Goal: Task Accomplishment & Management: Manage account settings

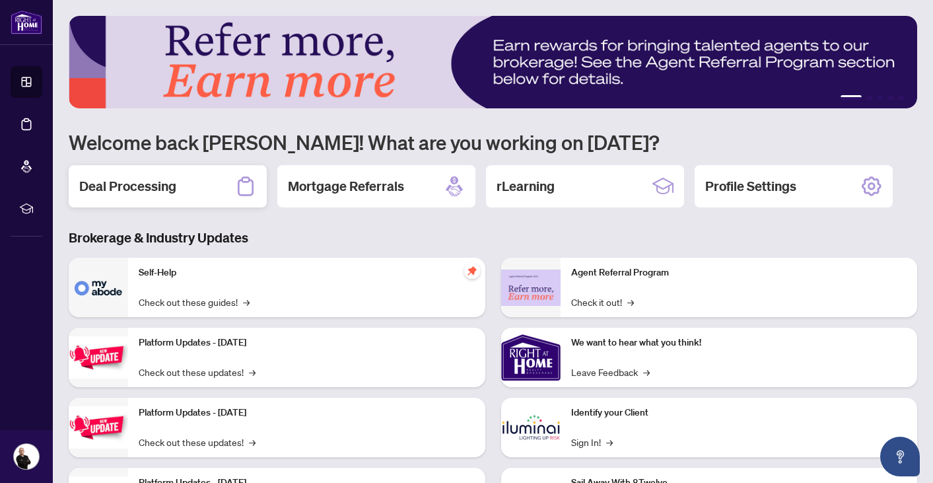
click at [180, 184] on div "Deal Processing" at bounding box center [168, 186] width 198 height 42
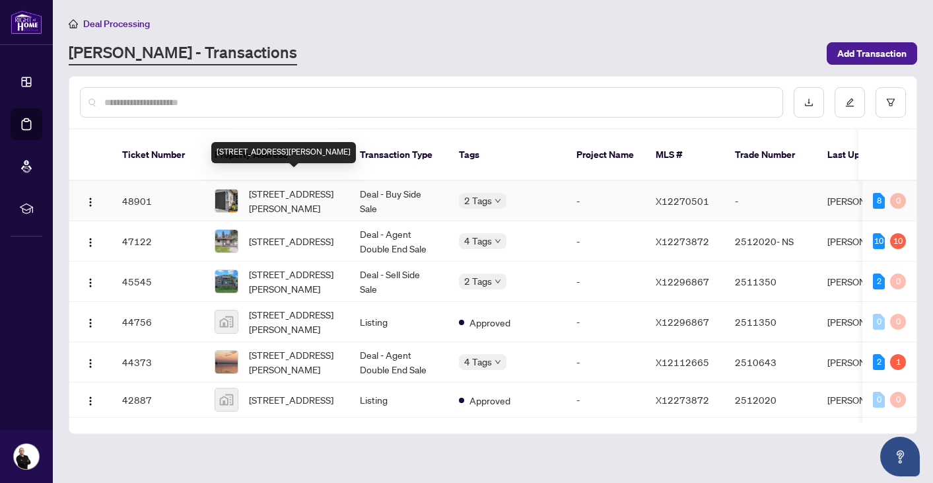
click at [301, 192] on span "[STREET_ADDRESS][PERSON_NAME]" at bounding box center [294, 200] width 90 height 29
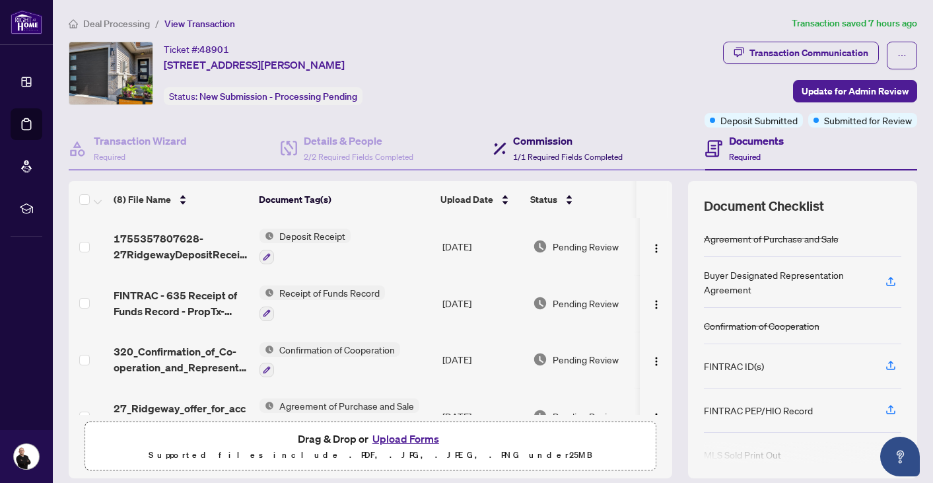
click at [528, 153] on span "1/1 Required Fields Completed" at bounding box center [568, 157] width 110 height 10
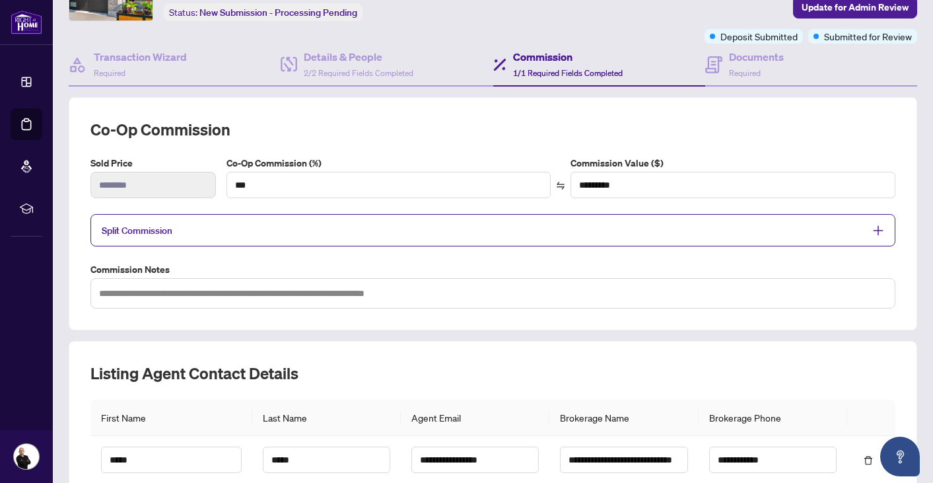
scroll to position [82, 0]
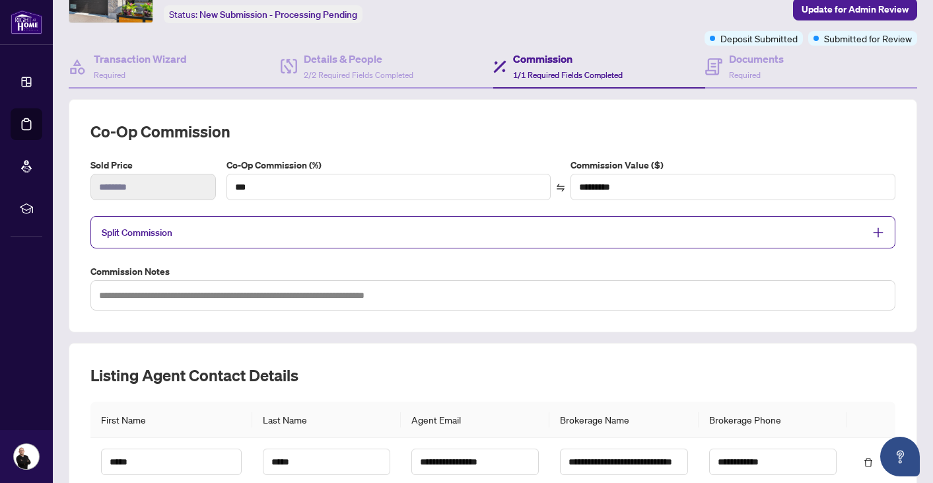
click at [484, 227] on span "Split Commission" at bounding box center [483, 232] width 763 height 15
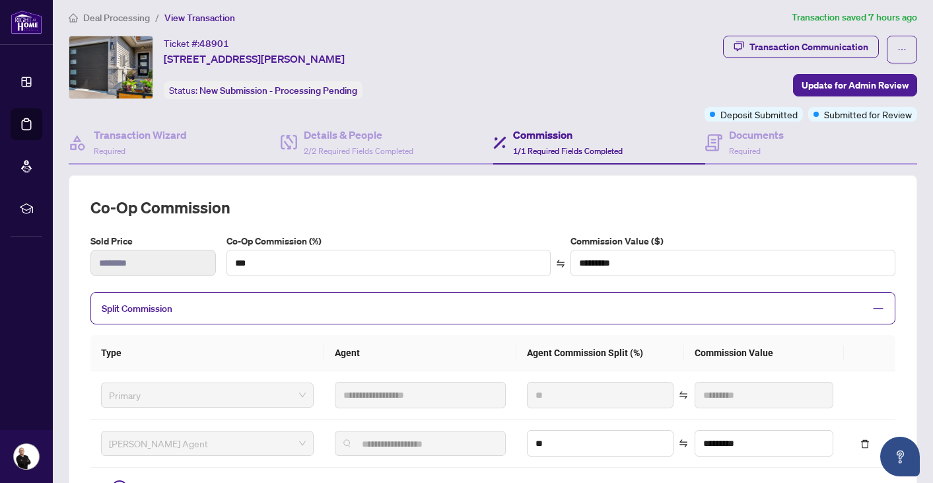
scroll to position [0, 0]
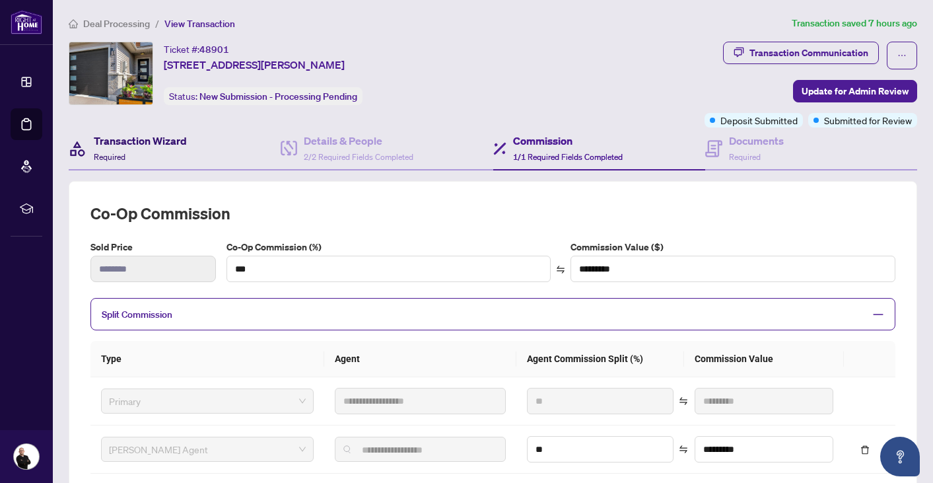
click at [132, 139] on h4 "Transaction Wizard" at bounding box center [140, 141] width 93 height 16
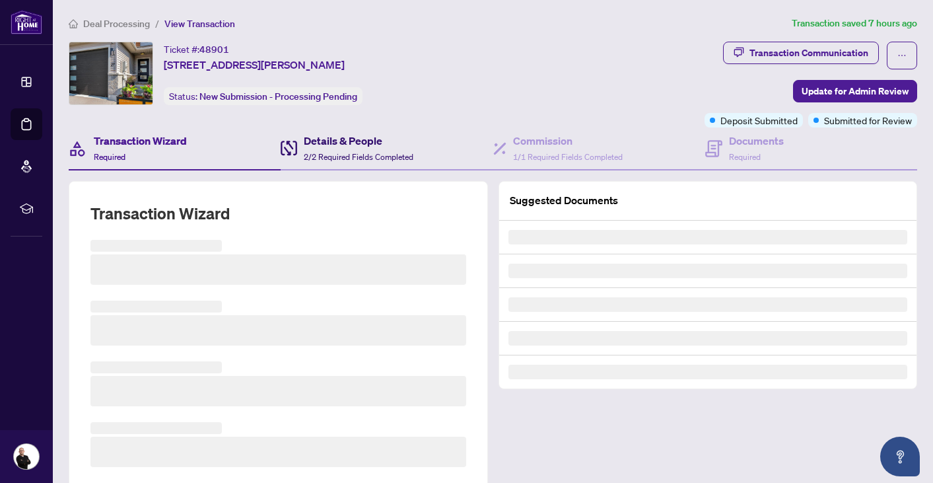
click at [384, 153] on span "2/2 Required Fields Completed" at bounding box center [359, 157] width 110 height 10
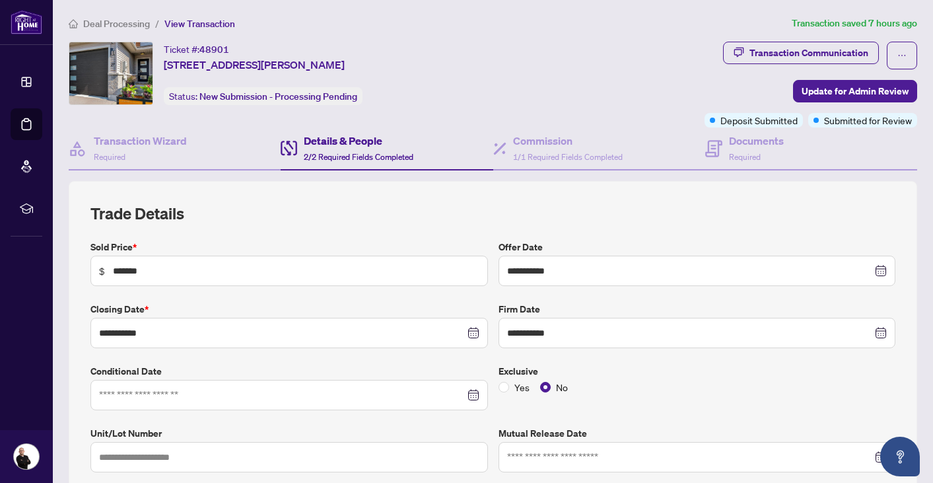
click at [131, 24] on span "Deal Processing" at bounding box center [116, 24] width 67 height 12
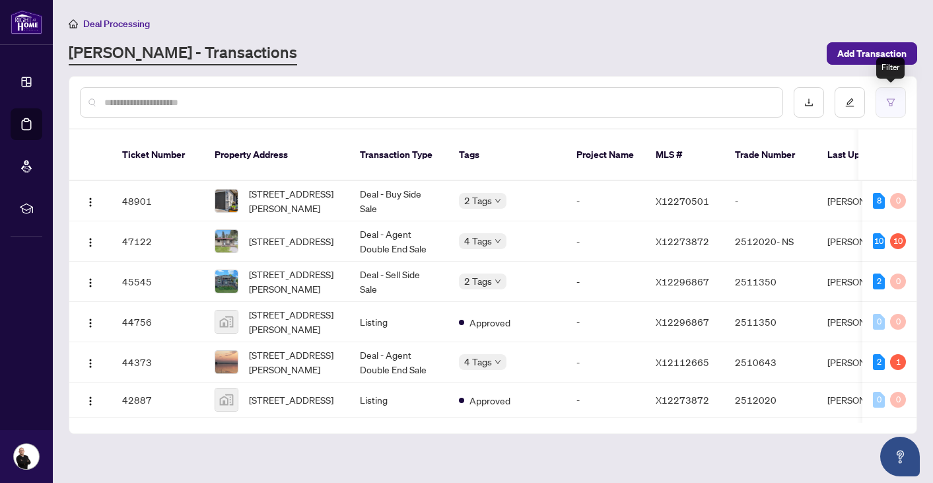
click at [895, 98] on button "button" at bounding box center [891, 102] width 30 height 30
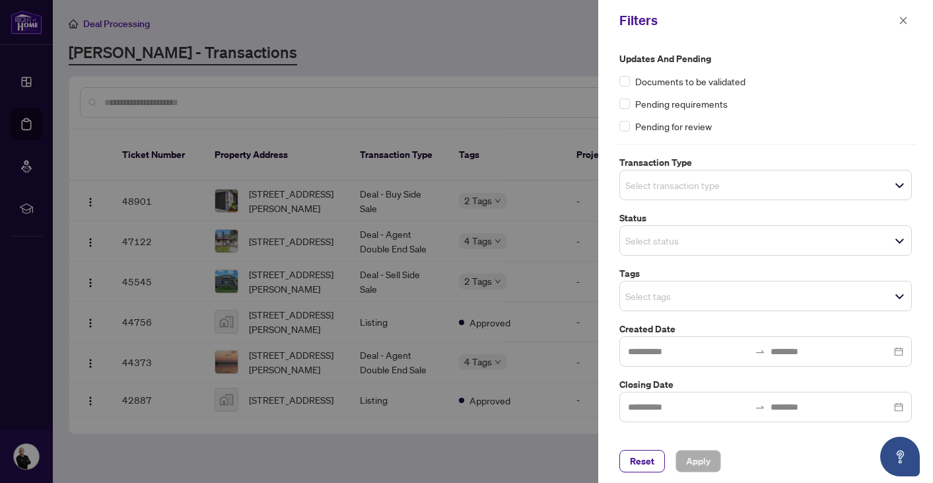
click at [896, 405] on div at bounding box center [765, 407] width 293 height 30
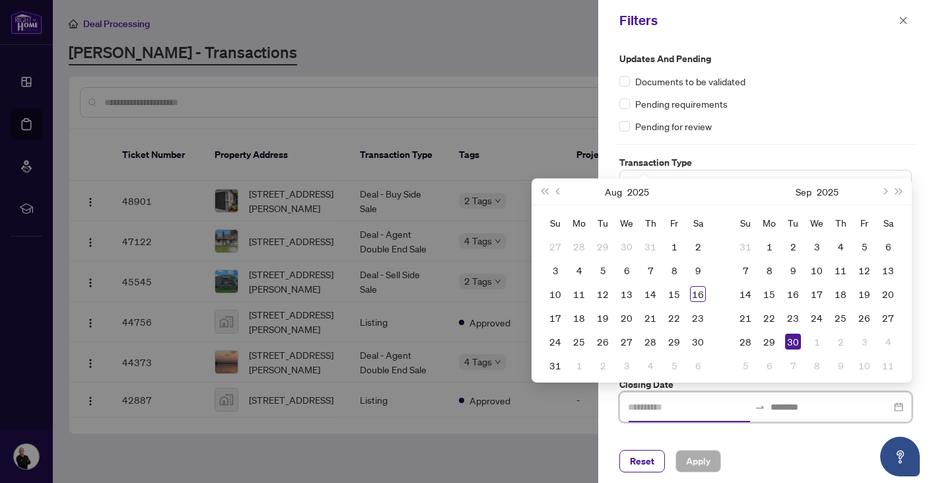
type input "**********"
click at [696, 294] on div "16" at bounding box center [698, 294] width 16 height 16
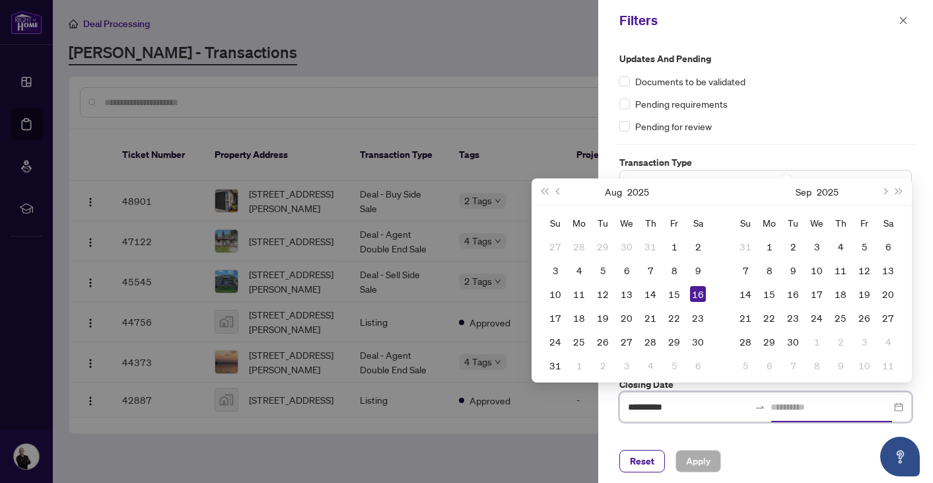
type input "**********"
click at [887, 193] on button "Next month (PageDown)" at bounding box center [884, 191] width 15 height 26
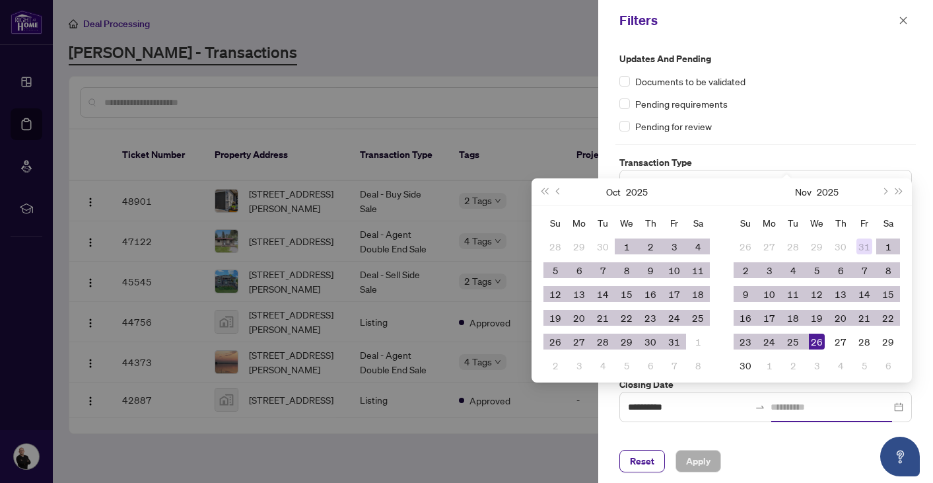
type input "**********"
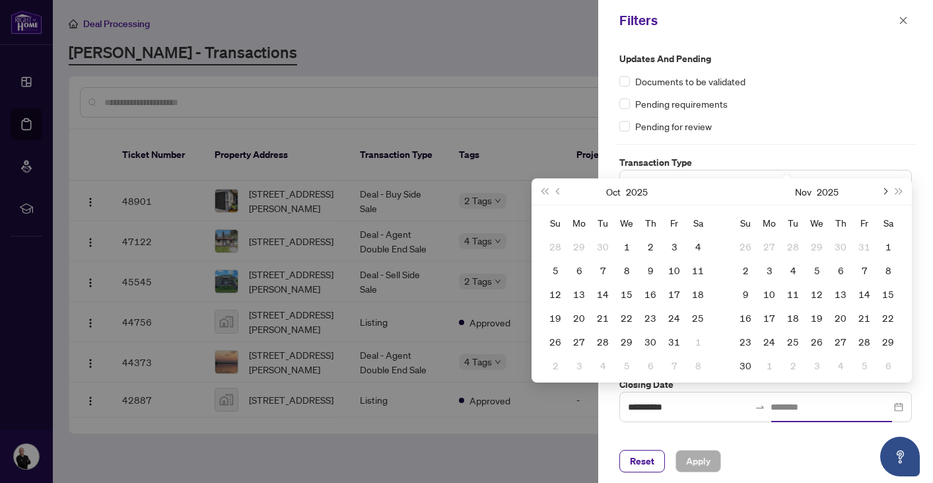
click at [884, 190] on span "Next month (PageDown)" at bounding box center [884, 191] width 7 height 7
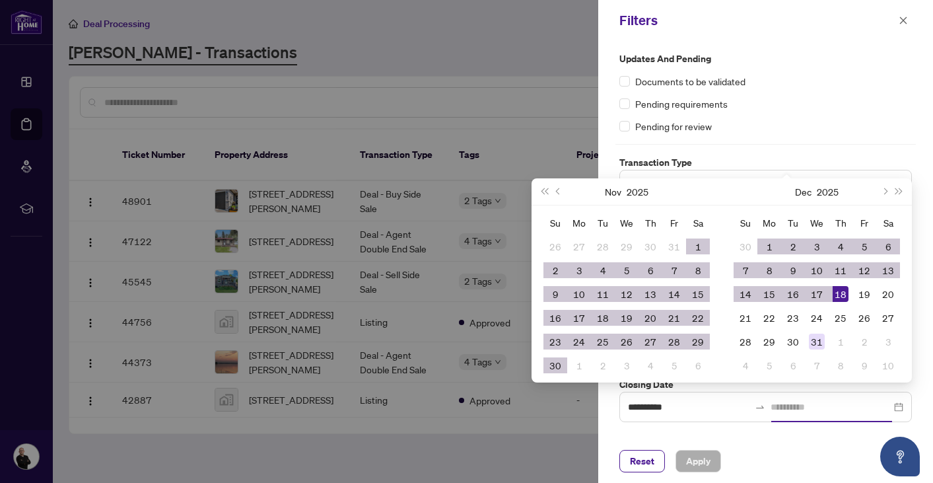
type input "**********"
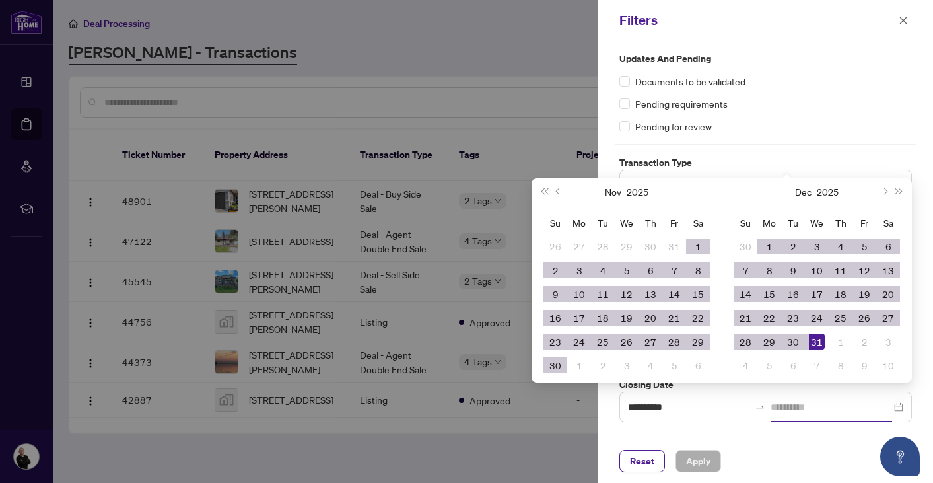
click at [820, 343] on div "31" at bounding box center [817, 341] width 16 height 16
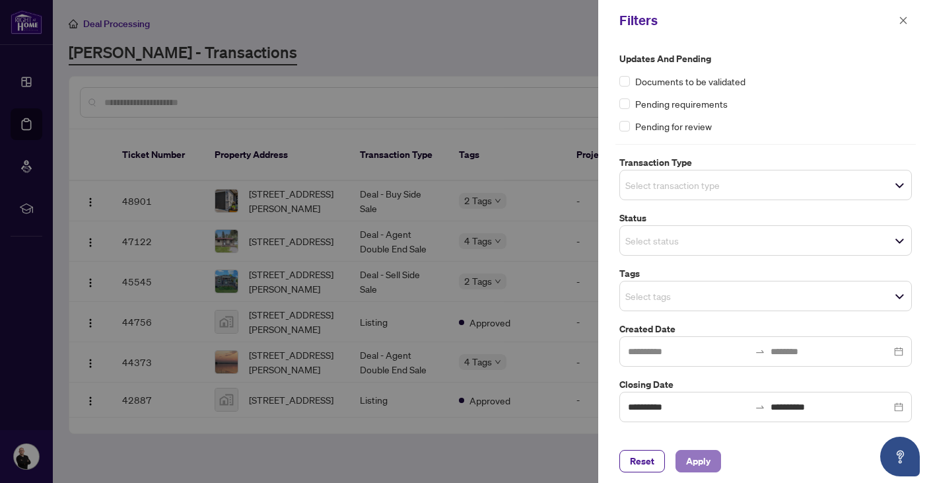
click at [703, 459] on span "Apply" at bounding box center [698, 460] width 24 height 21
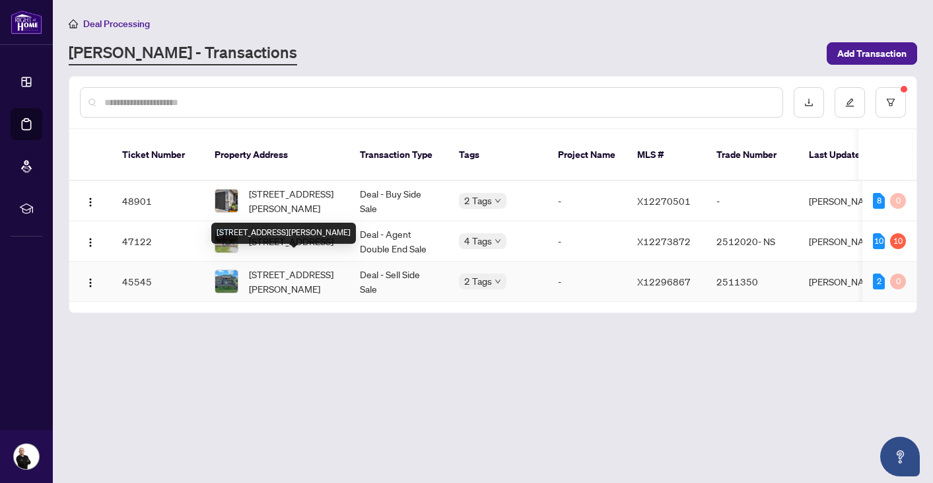
click at [312, 269] on span "[STREET_ADDRESS][PERSON_NAME]" at bounding box center [294, 281] width 90 height 29
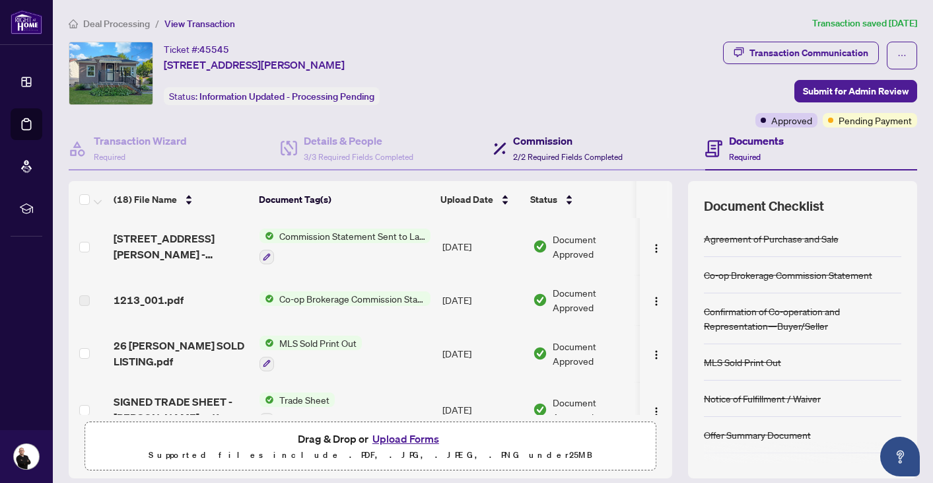
click at [514, 147] on h4 "Commission" at bounding box center [568, 141] width 110 height 16
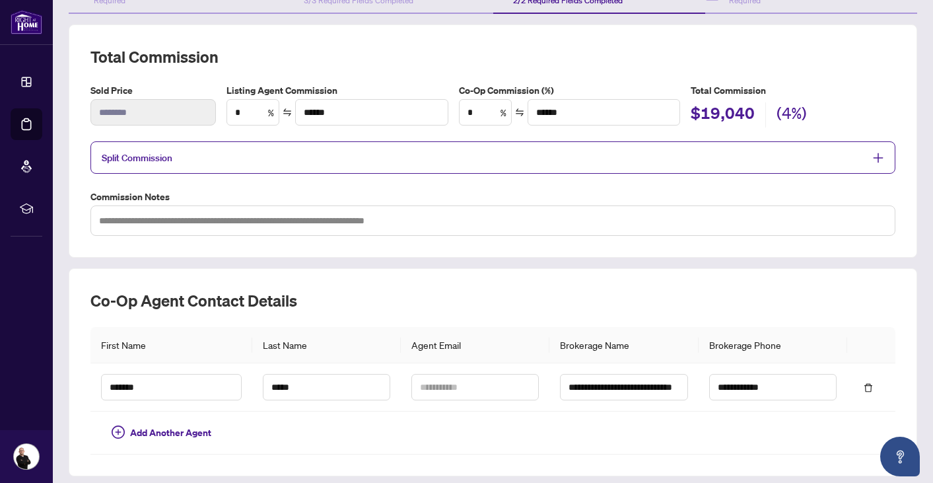
scroll to position [170, 0]
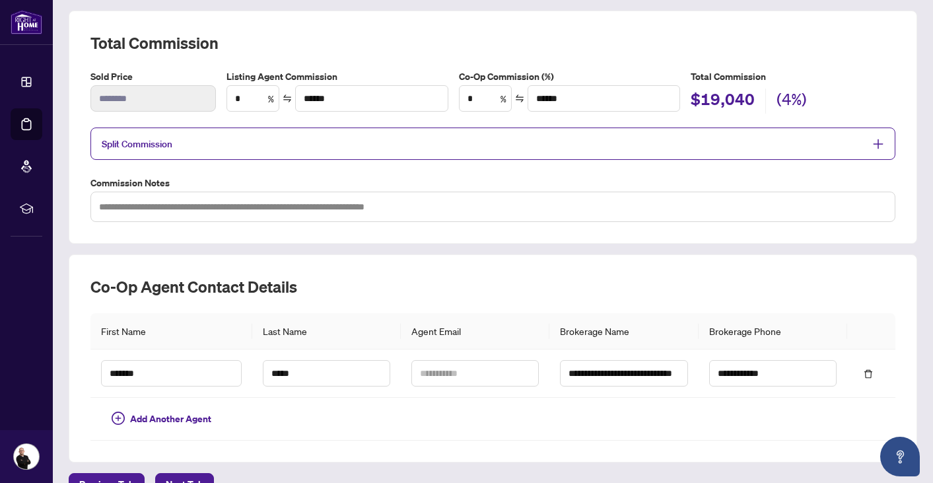
click at [648, 138] on span "Split Commission" at bounding box center [483, 143] width 763 height 15
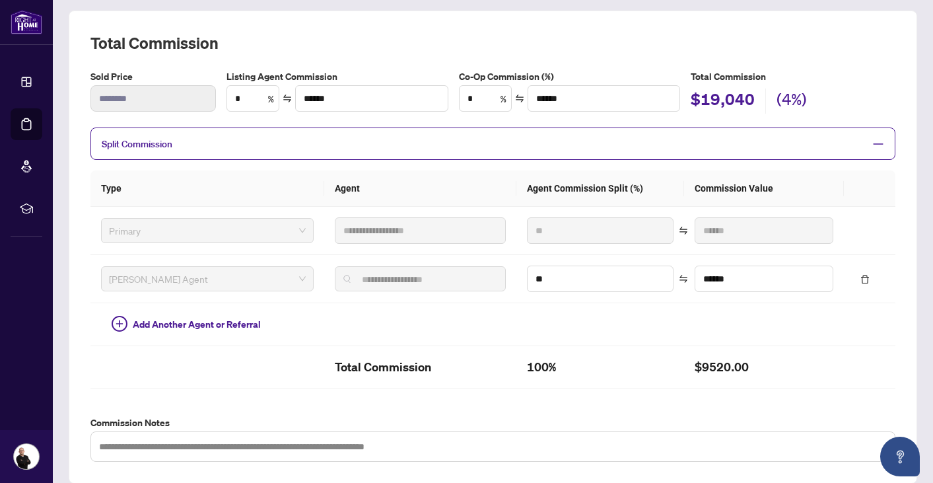
click at [630, 39] on h2 "Total Commission" at bounding box center [492, 42] width 805 height 21
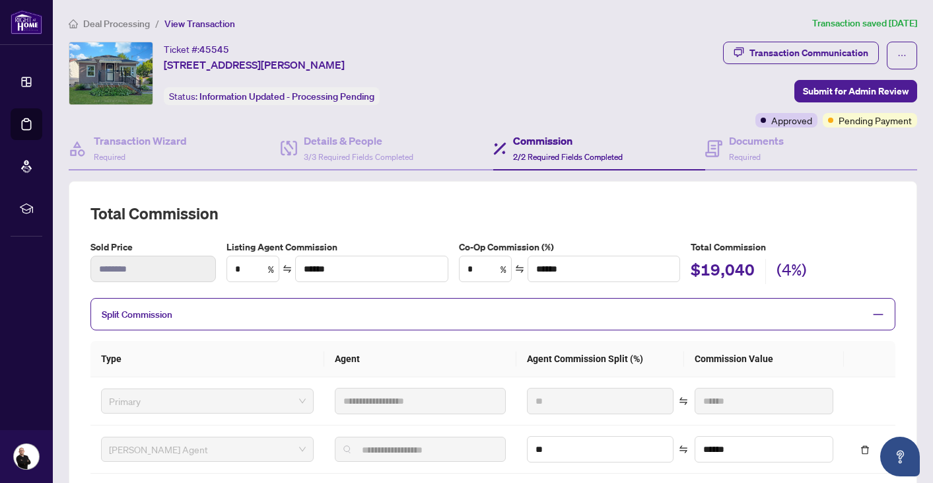
click at [125, 22] on span "Deal Processing" at bounding box center [116, 24] width 67 height 12
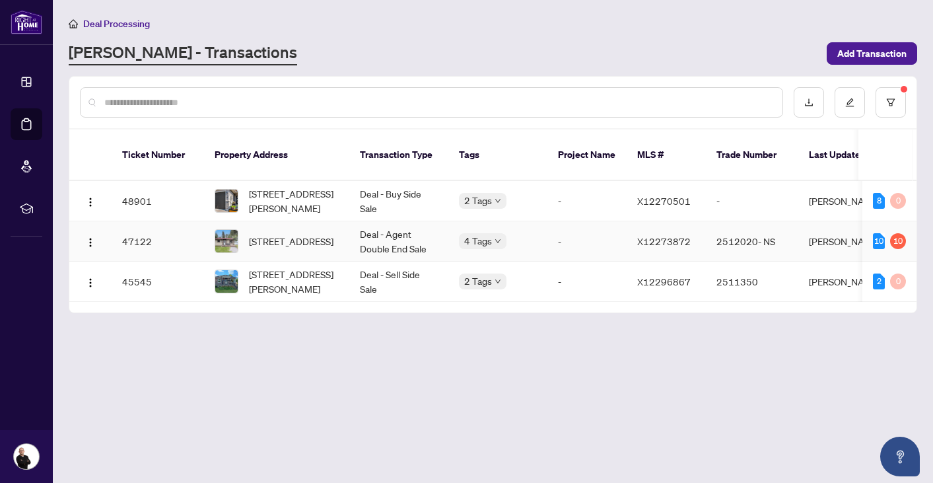
click at [368, 223] on td "Deal - Agent Double End Sale" at bounding box center [398, 241] width 99 height 40
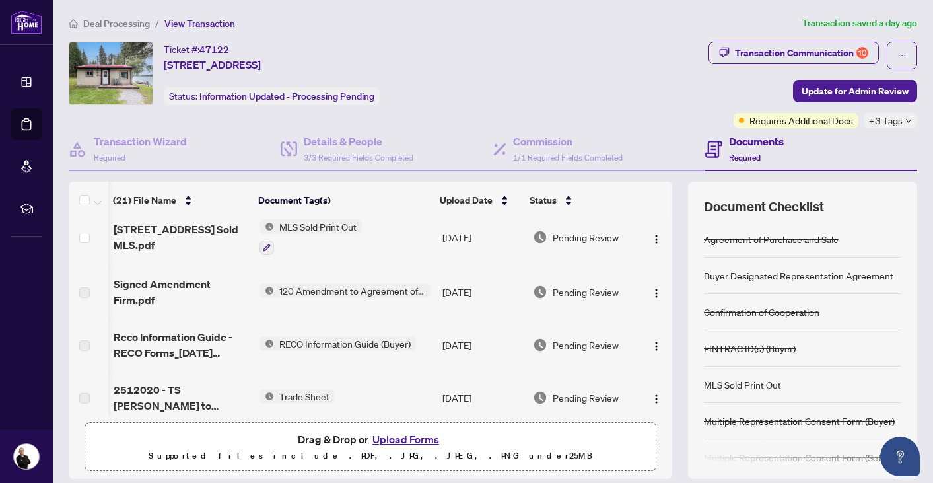
scroll to position [9, 1]
click at [123, 21] on span "Deal Processing" at bounding box center [116, 24] width 67 height 12
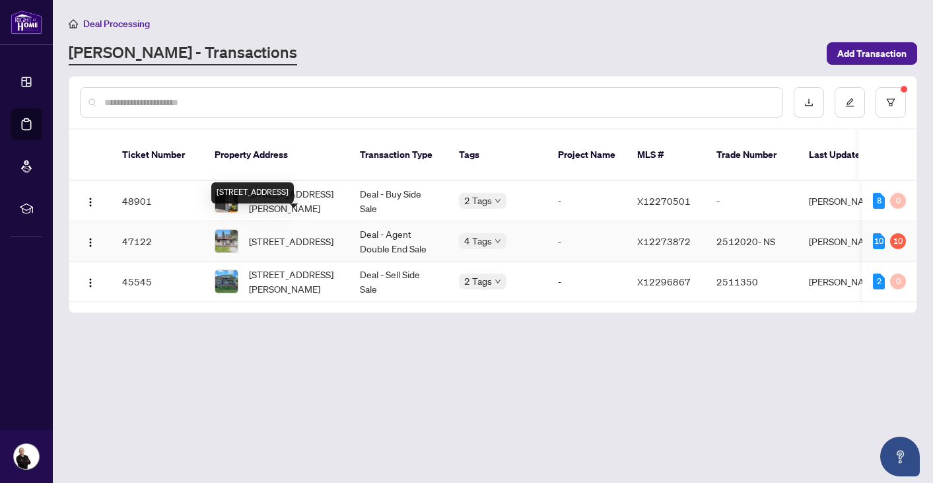
click at [275, 234] on span "[STREET_ADDRESS]" at bounding box center [291, 241] width 85 height 15
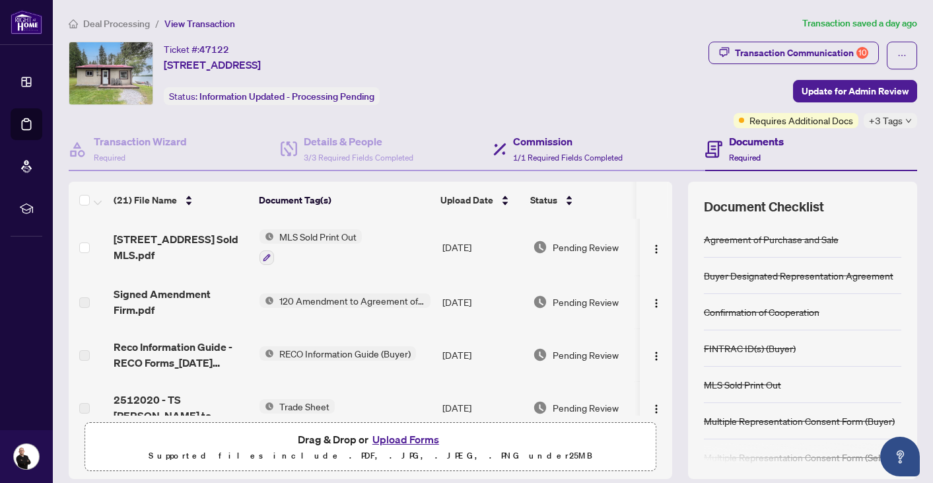
click at [558, 129] on div "Commission 1/1 Required Fields Completed" at bounding box center [599, 149] width 212 height 43
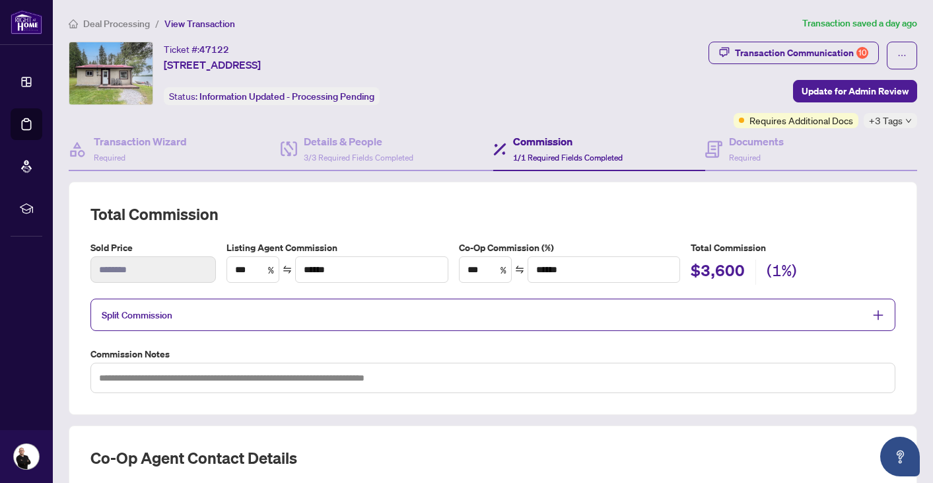
click at [274, 318] on span "Split Commission" at bounding box center [483, 314] width 763 height 15
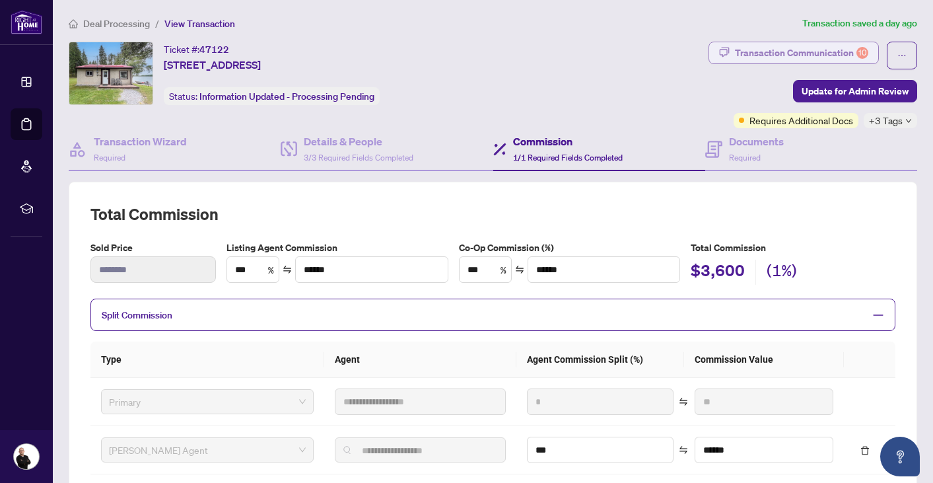
click at [781, 48] on div "Transaction Communication 10" at bounding box center [801, 52] width 133 height 21
type textarea "**********"
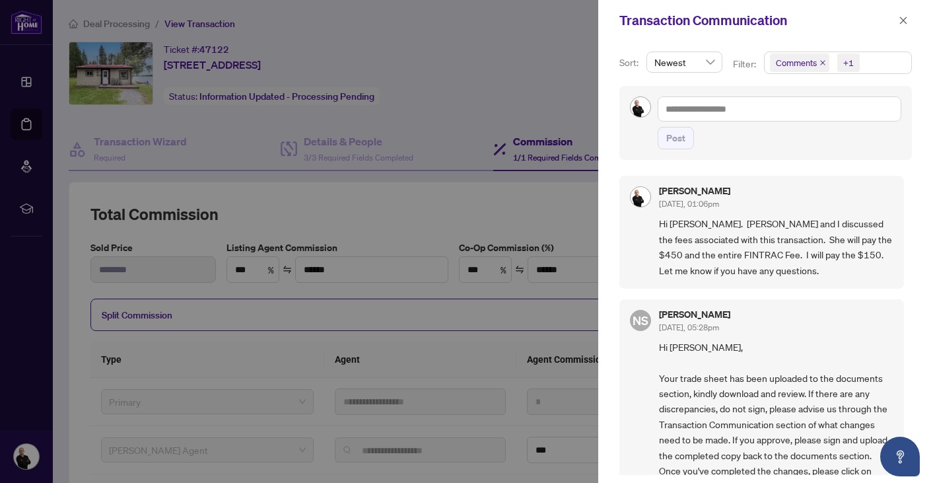
click at [532, 42] on div at bounding box center [466, 241] width 933 height 483
click at [899, 16] on icon "close" at bounding box center [903, 20] width 9 height 9
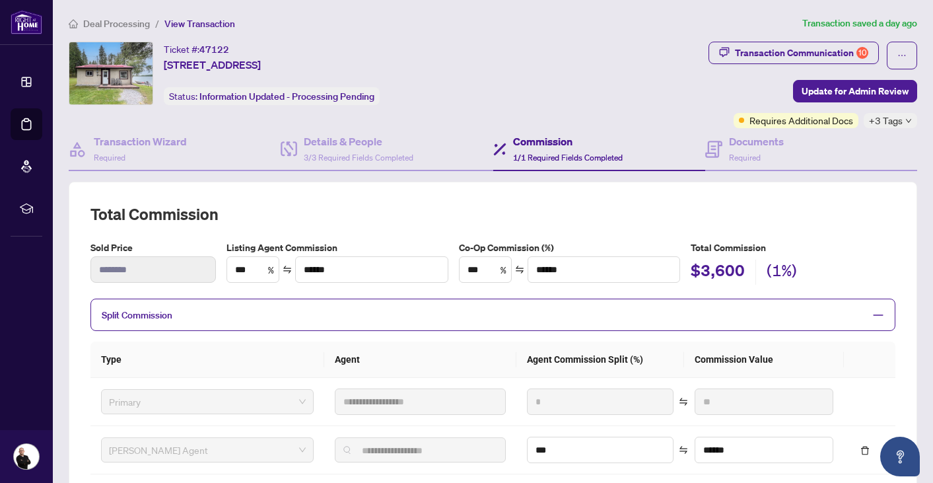
click at [125, 20] on span "Deal Processing" at bounding box center [116, 24] width 67 height 12
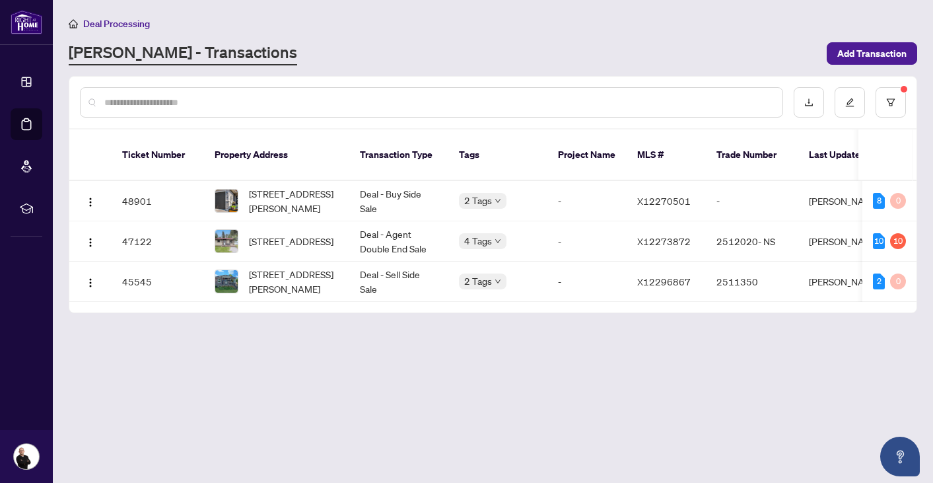
click at [481, 43] on div "[PERSON_NAME] - Transactions" at bounding box center [444, 54] width 750 height 24
